Goal: Find specific page/section: Find specific page/section

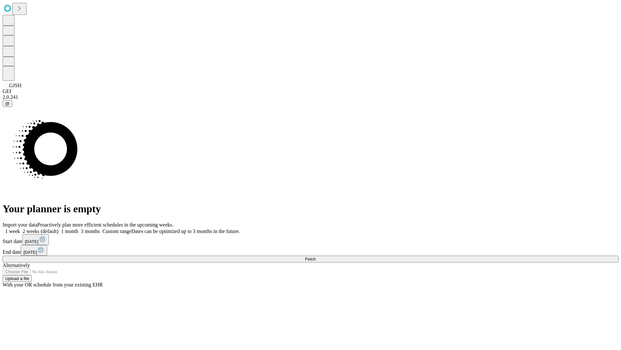
click at [316, 256] on span "Fetch" at bounding box center [310, 258] width 11 height 5
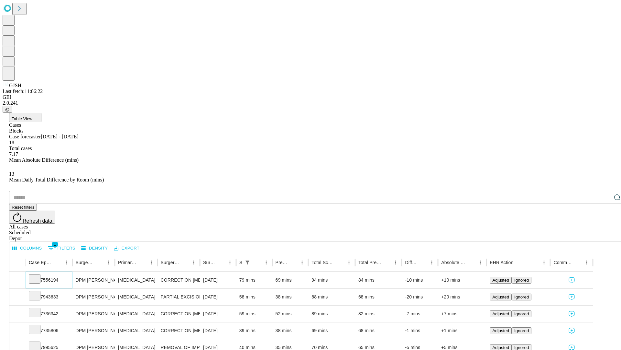
click at [38, 275] on icon at bounding box center [34, 278] width 6 height 6
